Goal: Transaction & Acquisition: Purchase product/service

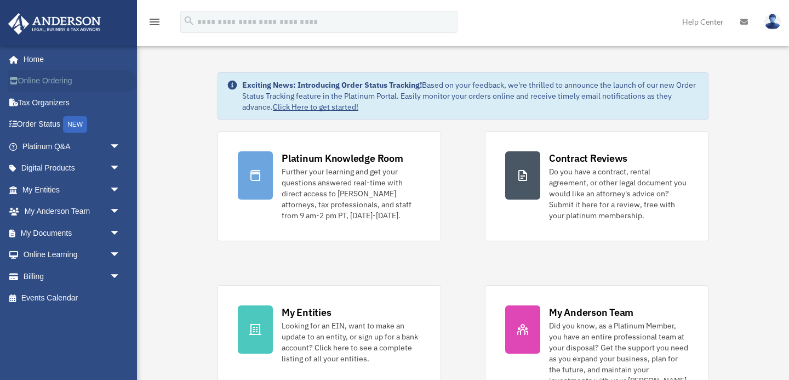
click at [70, 81] on link "Online Ordering" at bounding box center [72, 81] width 129 height 22
click at [44, 280] on link "Billing arrow_drop_down" at bounding box center [72, 276] width 129 height 22
click at [112, 272] on span "arrow_drop_down" at bounding box center [121, 276] width 22 height 22
click at [94, 301] on link "$ Open Invoices" at bounding box center [76, 298] width 122 height 22
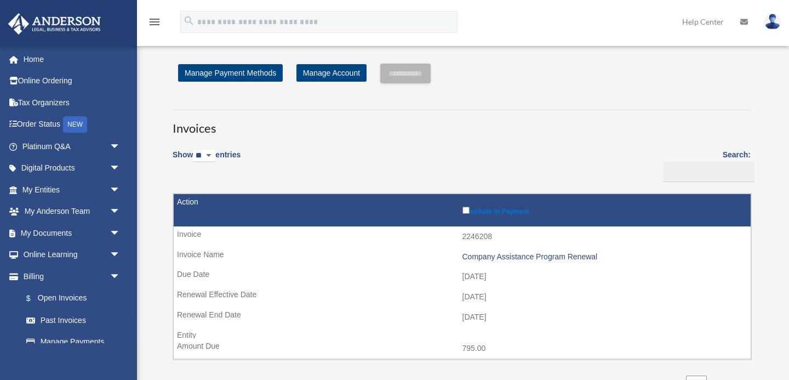
click at [465, 214] on label "Include in Payment" at bounding box center [603, 209] width 283 height 11
click at [398, 73] on input "**********" at bounding box center [405, 74] width 50 height 20
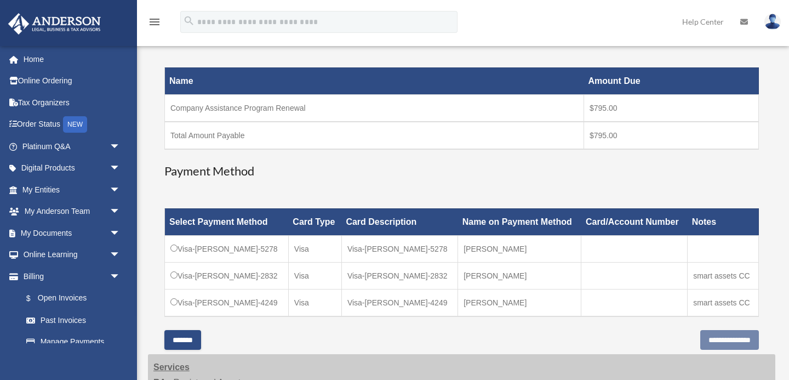
scroll to position [159, 0]
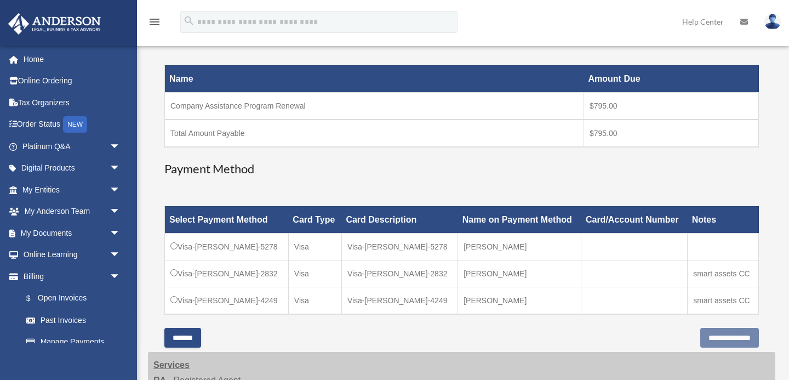
click at [196, 300] on td "Visa-Olena-McCormick-4249" at bounding box center [227, 299] width 124 height 27
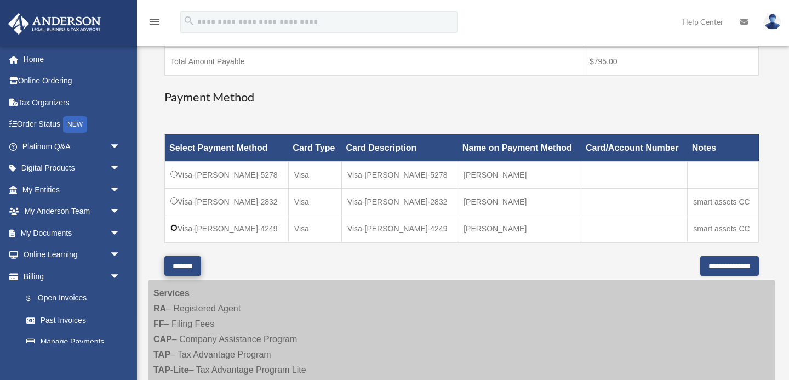
scroll to position [260, 0]
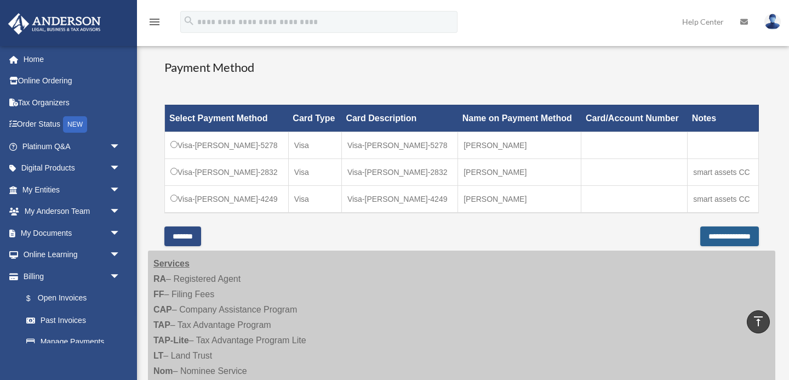
click at [700, 234] on input "**********" at bounding box center [729, 236] width 59 height 20
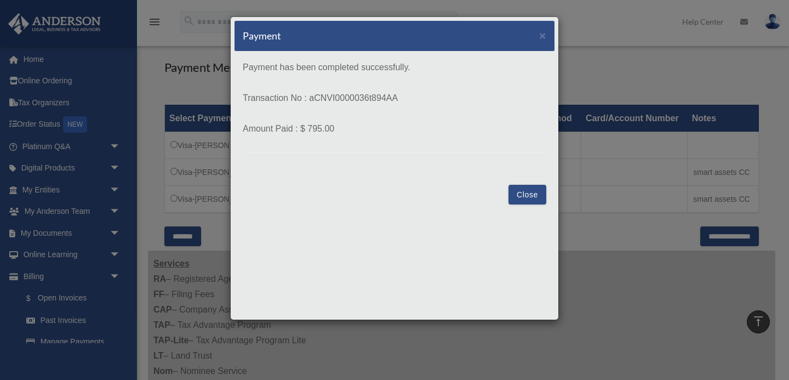
click at [523, 77] on p "Payment has been completed successfully. Transaction No : aCNVI0000036t894AA Am…" at bounding box center [394, 106] width 303 height 93
click at [530, 189] on button "Close" at bounding box center [527, 195] width 38 height 20
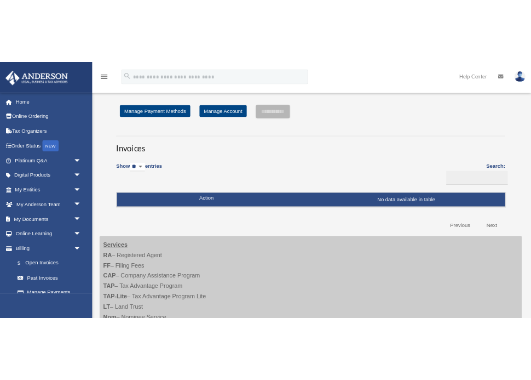
scroll to position [260, 0]
